Goal: Task Accomplishment & Management: Manage account settings

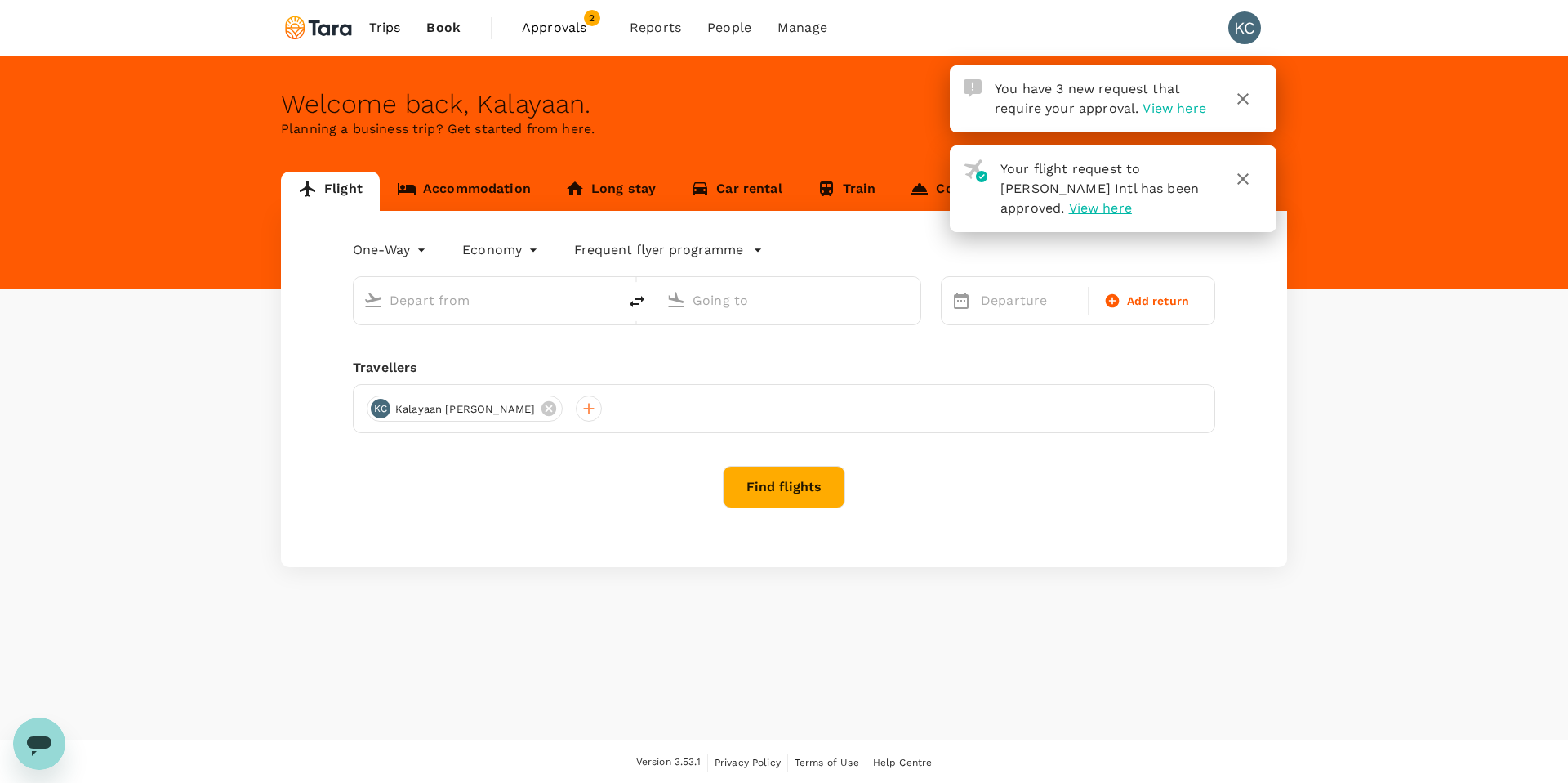
type input "Soekarno-Hatta Intl (CGK)"
type input "Ninoy Aquino Intl (MNL)"
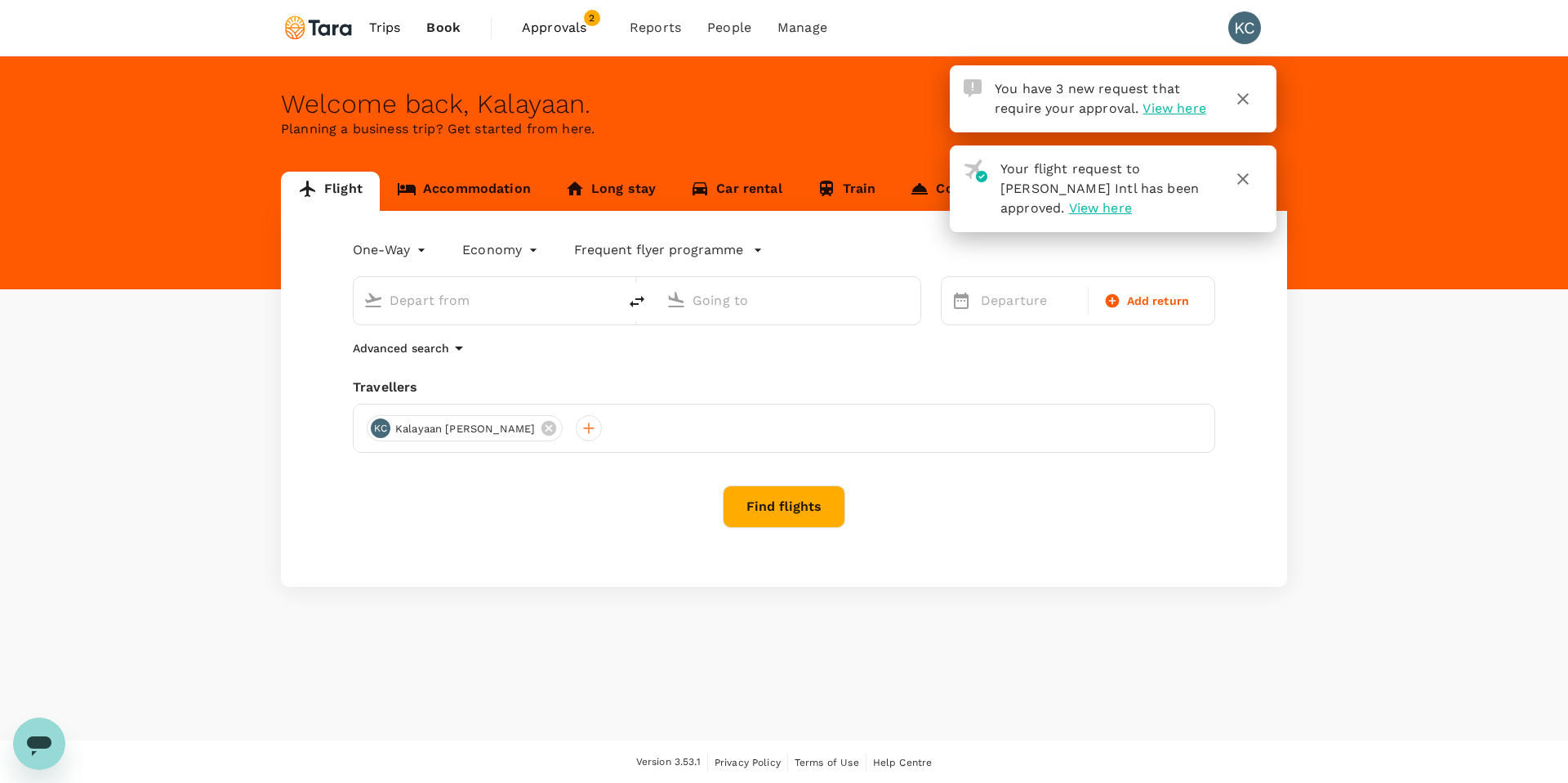
type input "Soekarno-Hatta Intl (CGK)"
type input "Ninoy Aquino Intl (MNL)"
click at [1164, 109] on span "View here" at bounding box center [1174, 108] width 63 height 16
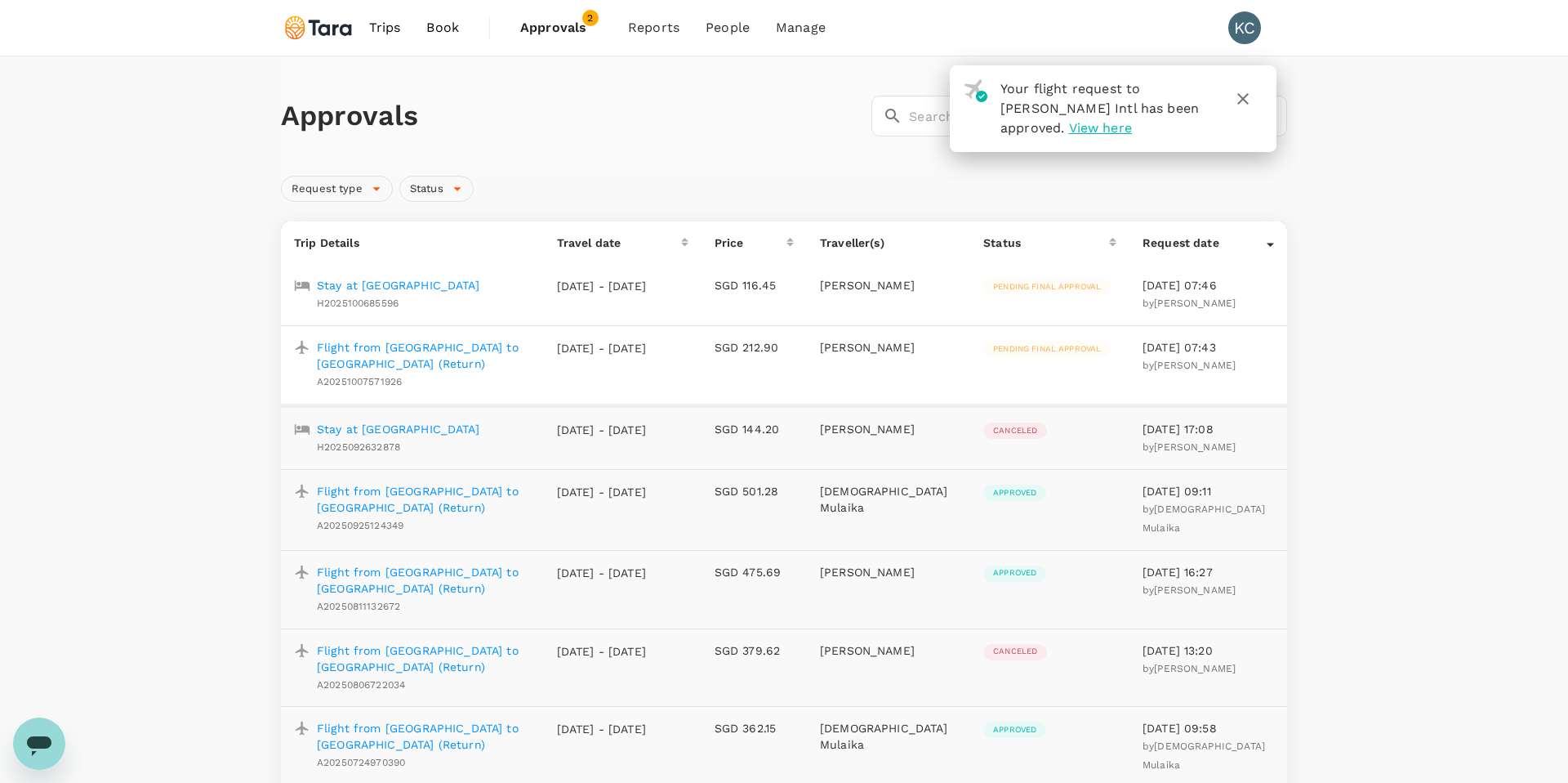
click at [374, 348] on p "Flight from [GEOGRAPHIC_DATA] to [GEOGRAPHIC_DATA] (Return)" at bounding box center [423, 355] width 214 height 33
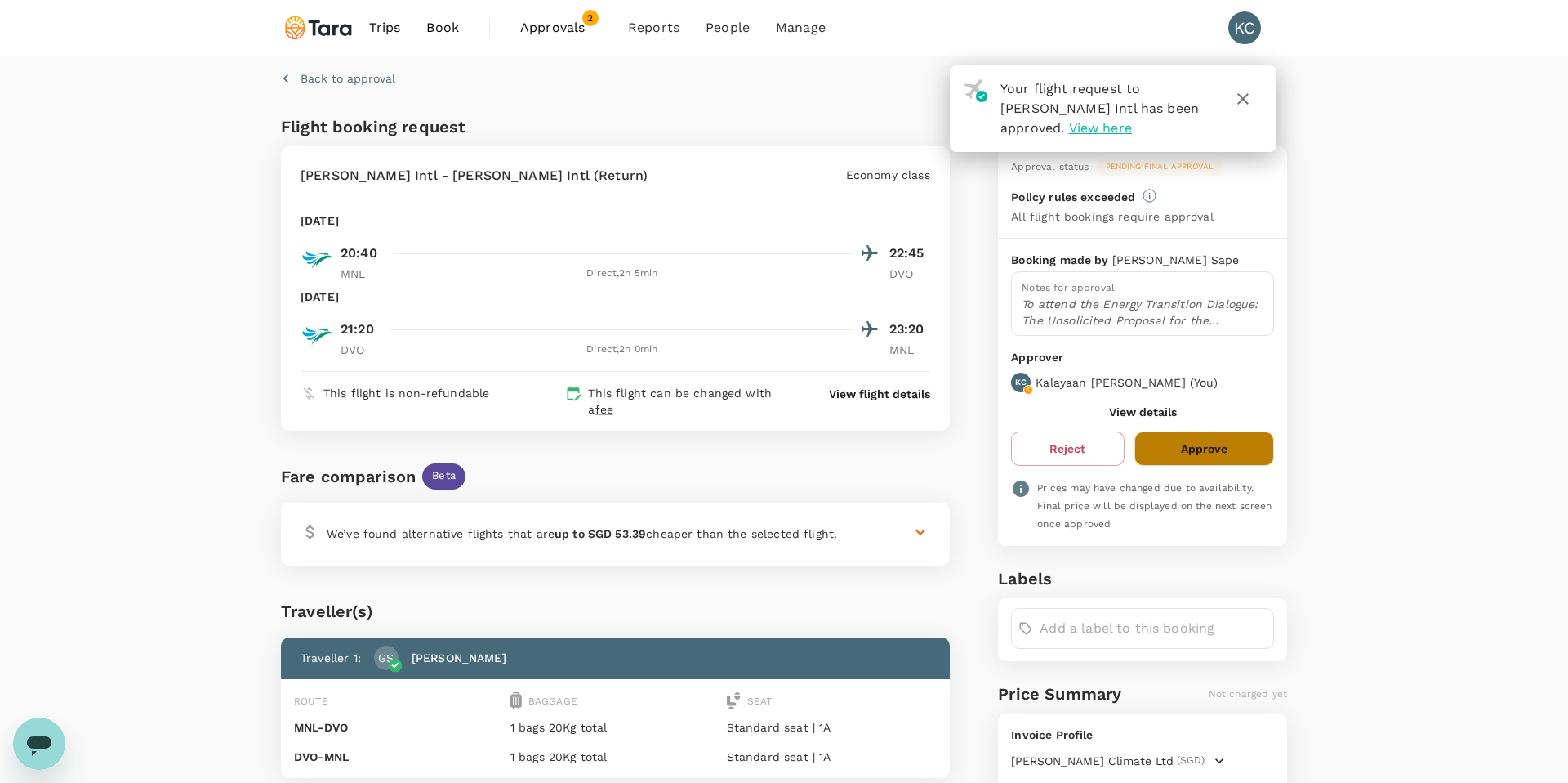
click at [1172, 452] on button "Approve" at bounding box center [1205, 448] width 140 height 35
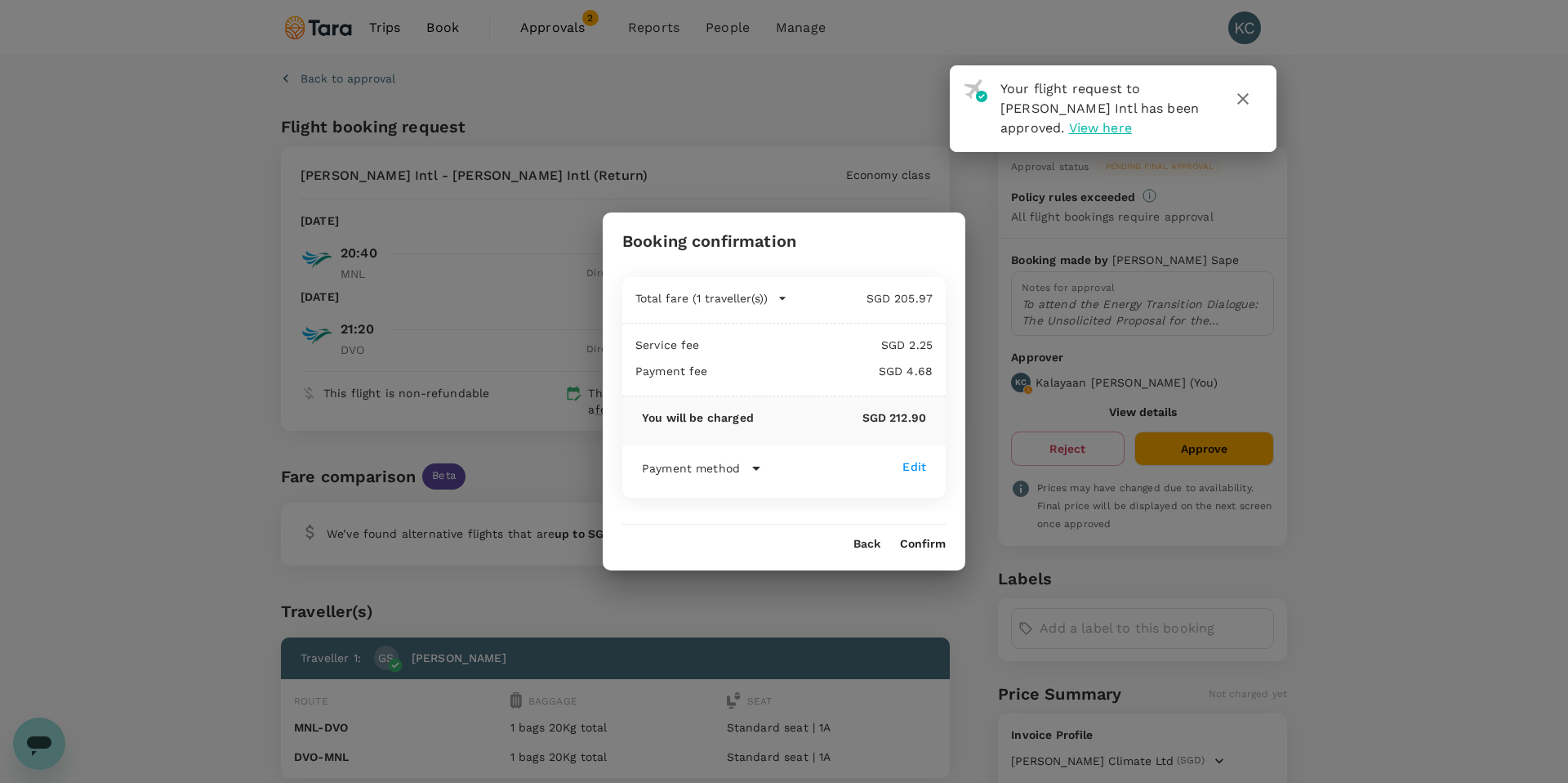
click at [919, 545] on button "Confirm" at bounding box center [923, 544] width 46 height 13
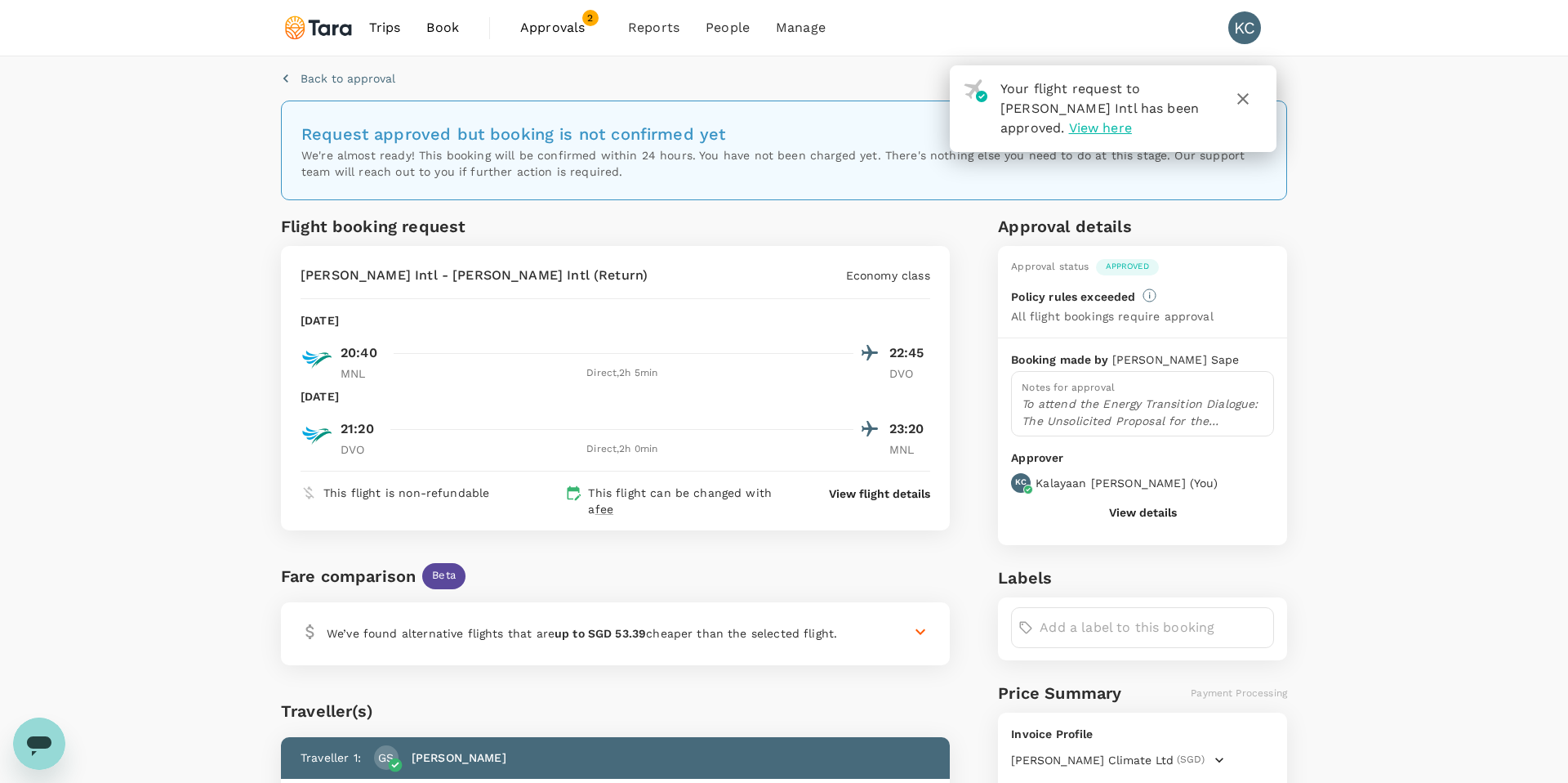
click at [554, 26] on span "Approvals" at bounding box center [561, 27] width 82 height 20
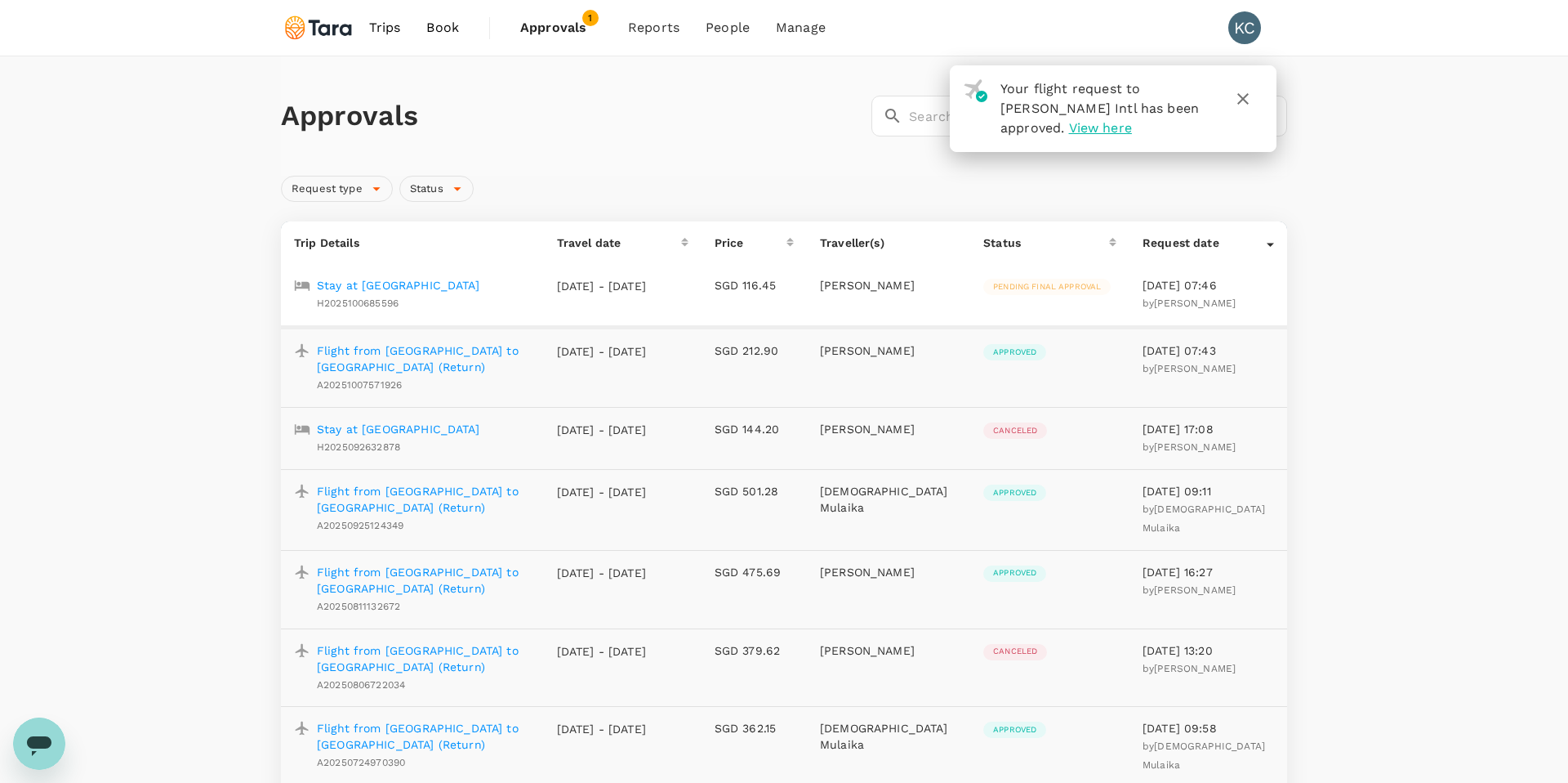
click at [363, 282] on p "Stay at [GEOGRAPHIC_DATA]" at bounding box center [397, 285] width 162 height 16
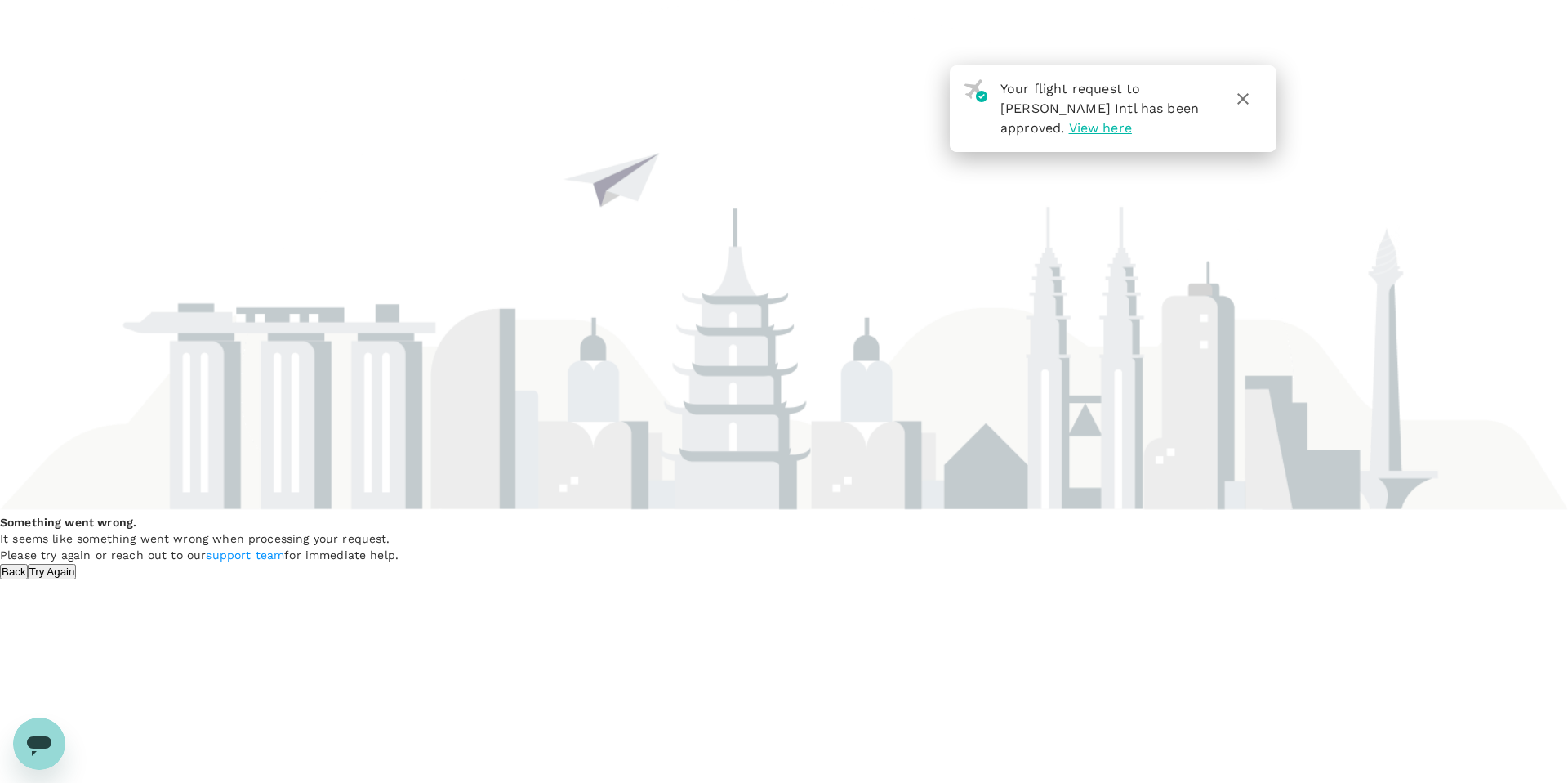
click at [77, 564] on button "Try Again" at bounding box center [51, 572] width 49 height 16
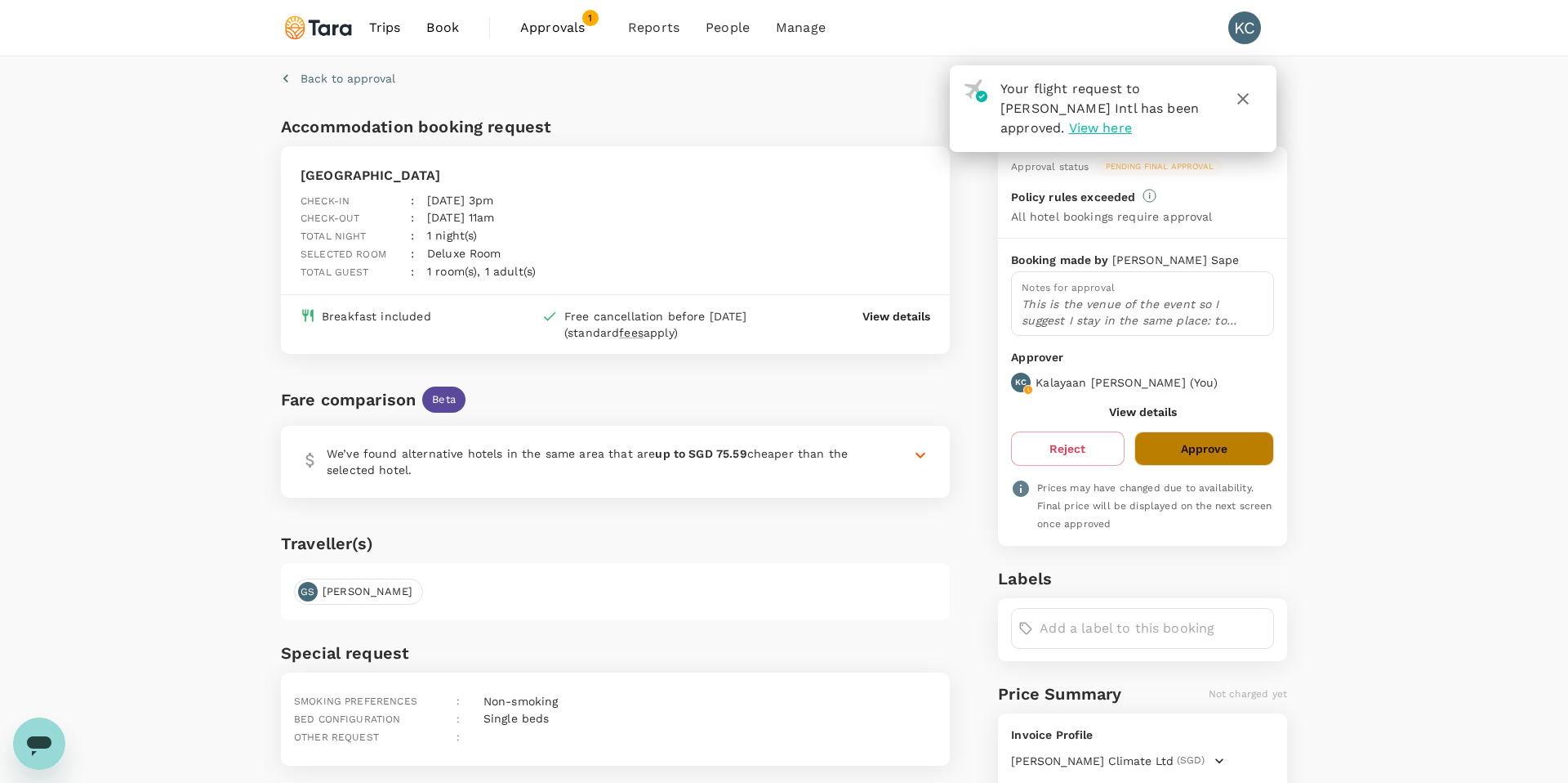
click at [1198, 446] on button "Approve" at bounding box center [1205, 448] width 140 height 35
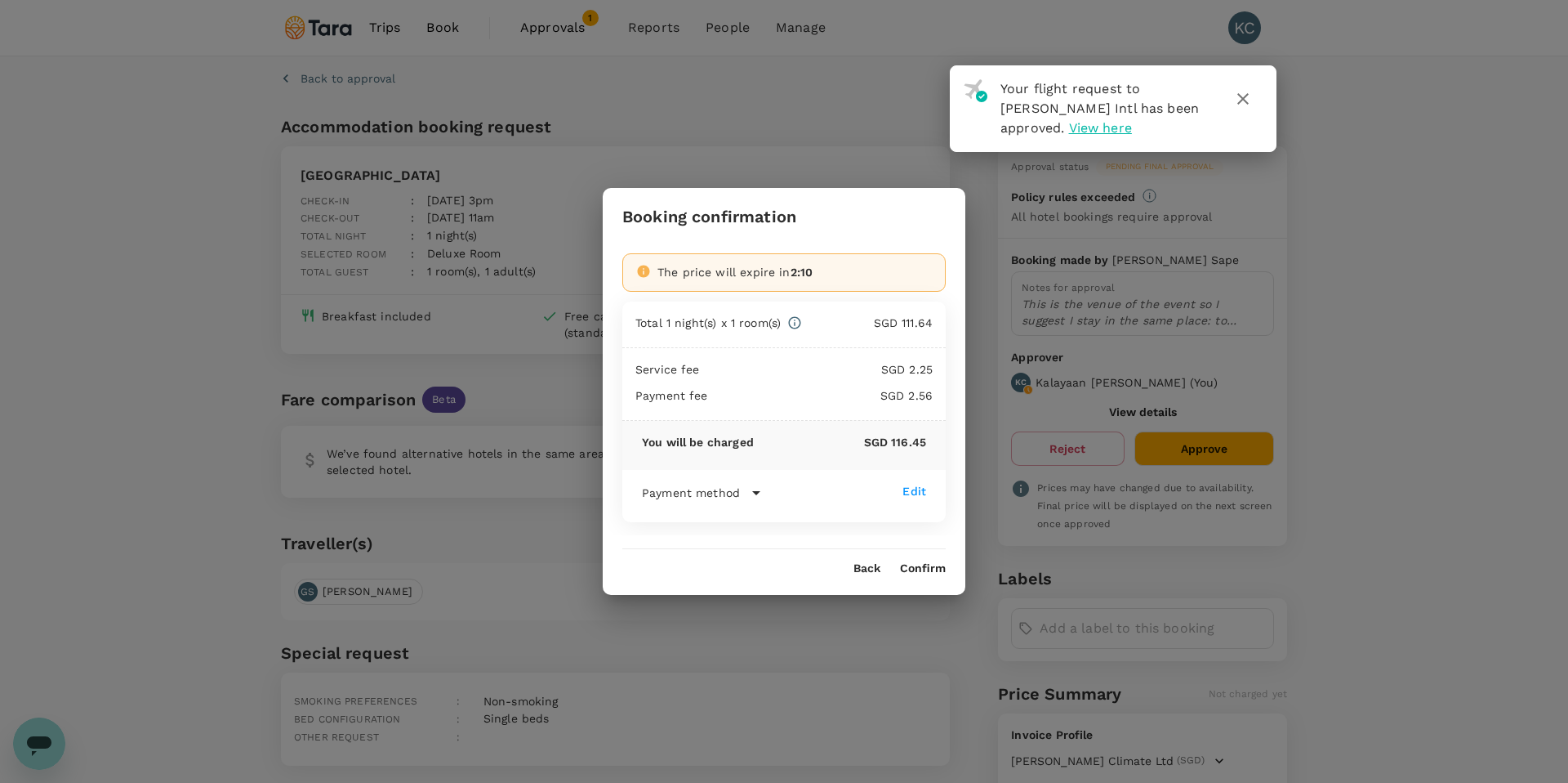
click at [917, 566] on button "Confirm" at bounding box center [923, 568] width 46 height 13
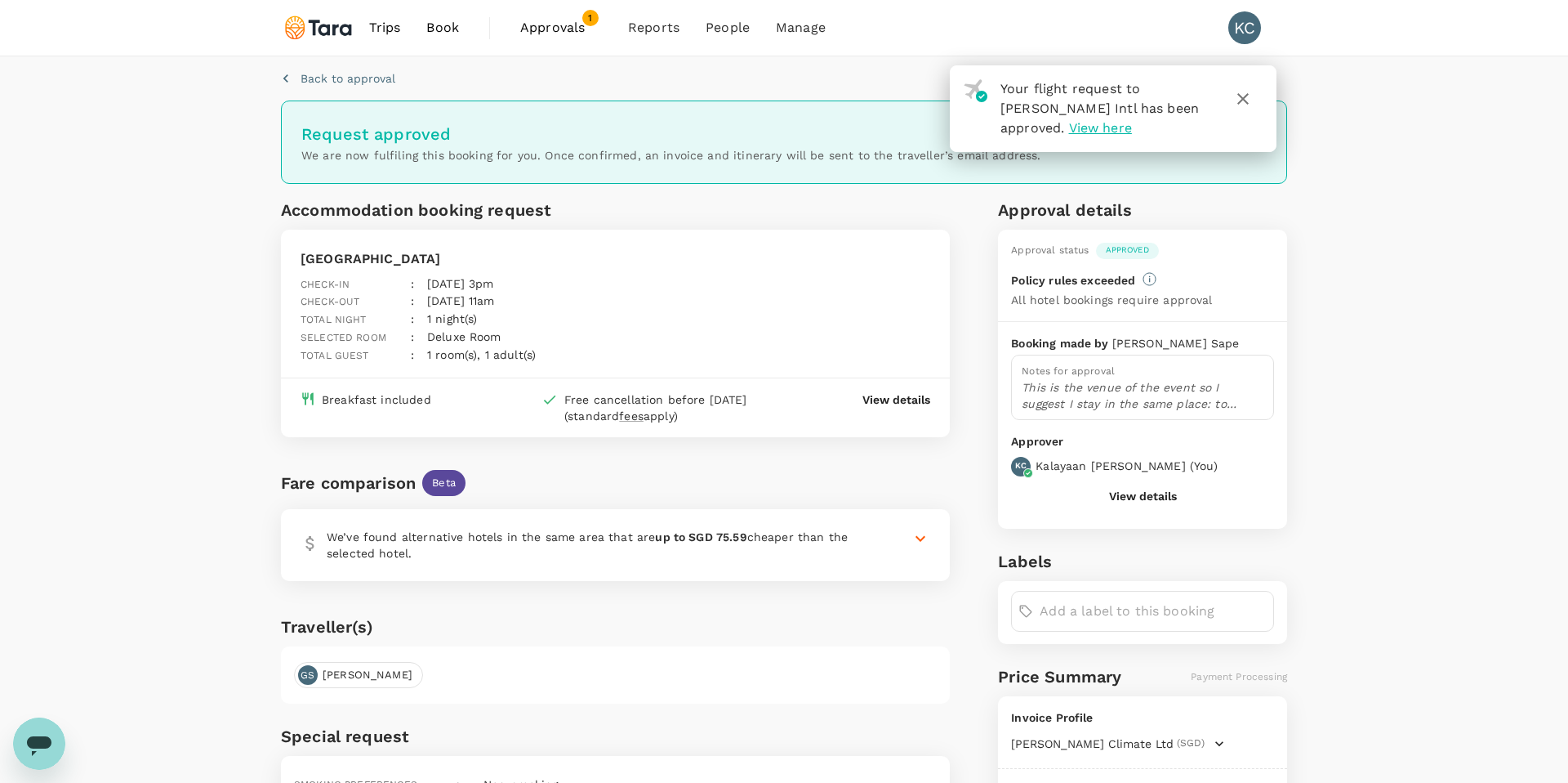
click at [558, 28] on span "Approvals" at bounding box center [561, 27] width 82 height 20
